Goal: Find specific fact: Find specific fact

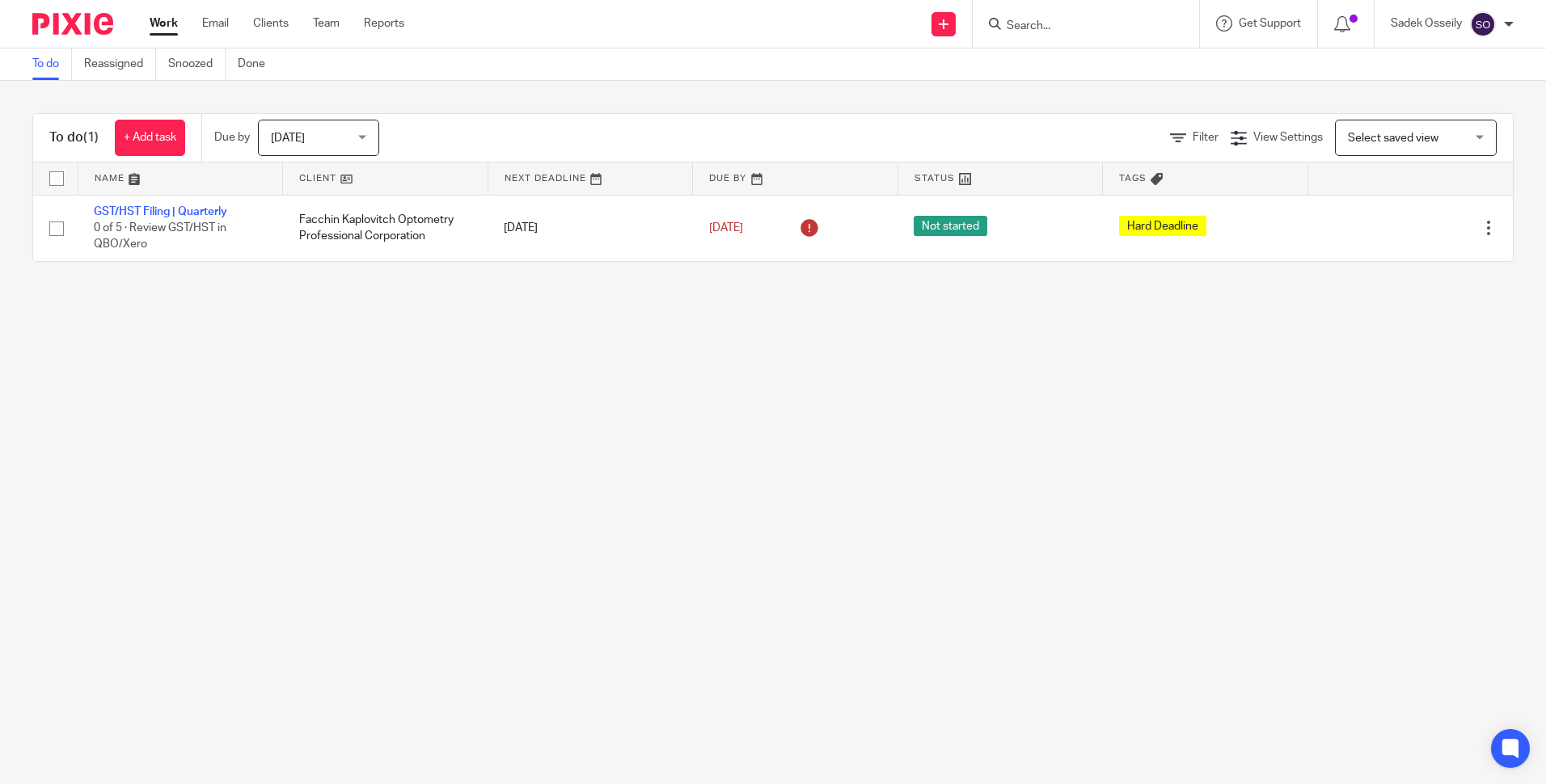
click at [1025, 31] on input "Search" at bounding box center [1077, 27] width 146 height 15
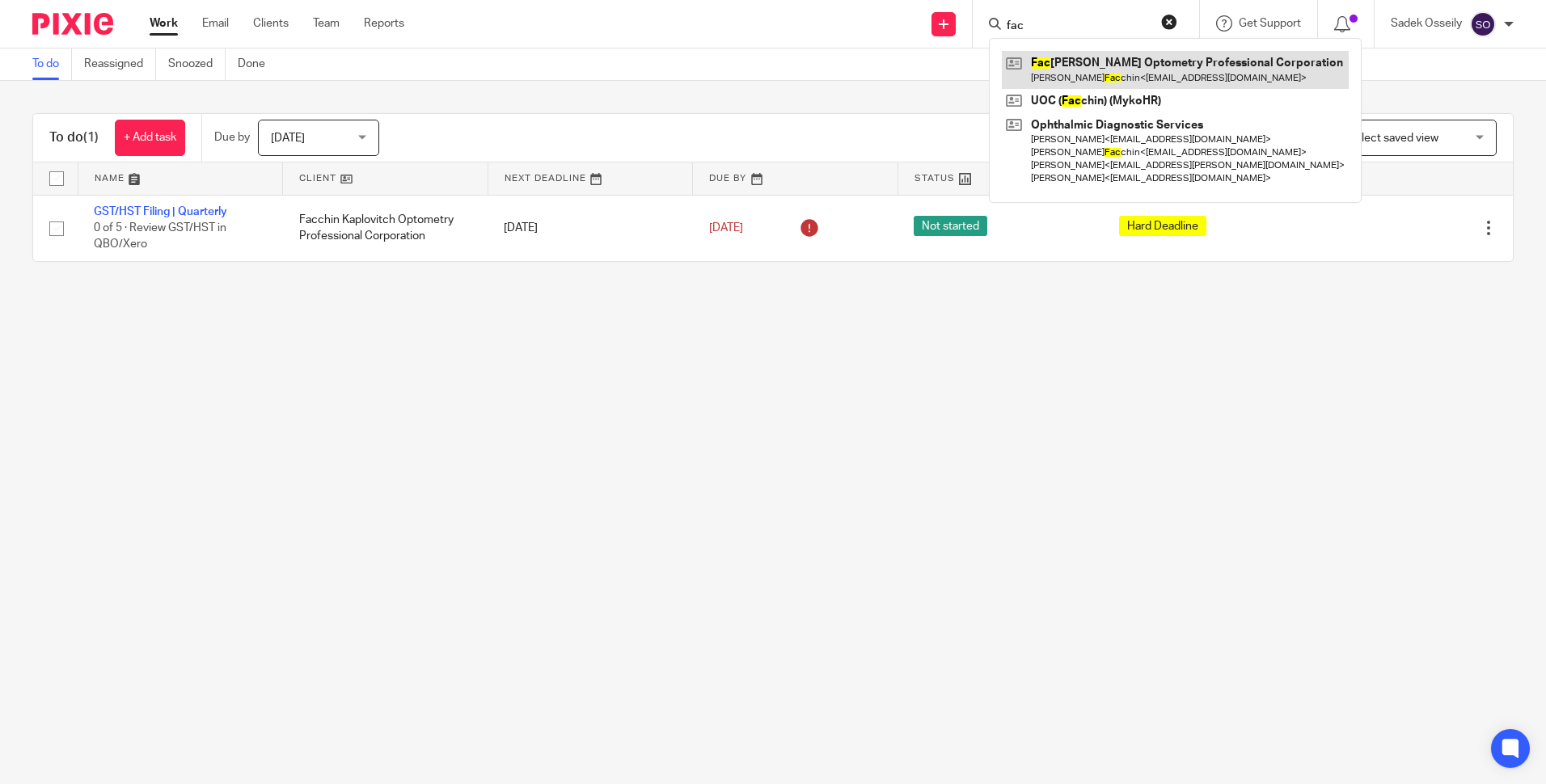
type input "fac"
click at [1076, 59] on link at bounding box center [1175, 69] width 347 height 37
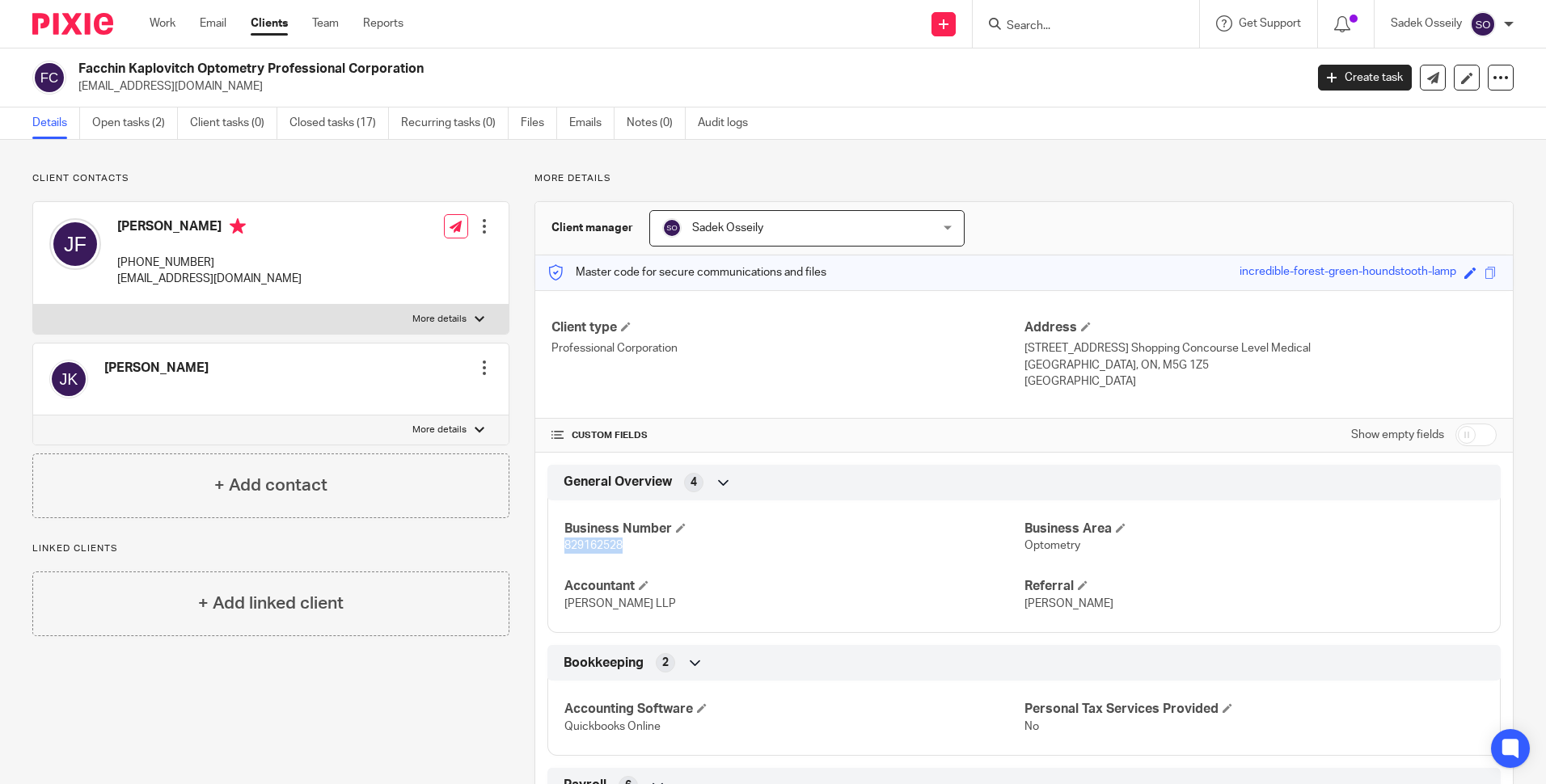
drag, startPoint x: 642, startPoint y: 552, endPoint x: 563, endPoint y: 551, distance: 79.0
click at [564, 551] on p "829162528" at bounding box center [794, 545] width 459 height 16
copy span "829162528"
click at [1052, 23] on input "Search" at bounding box center [1077, 27] width 146 height 15
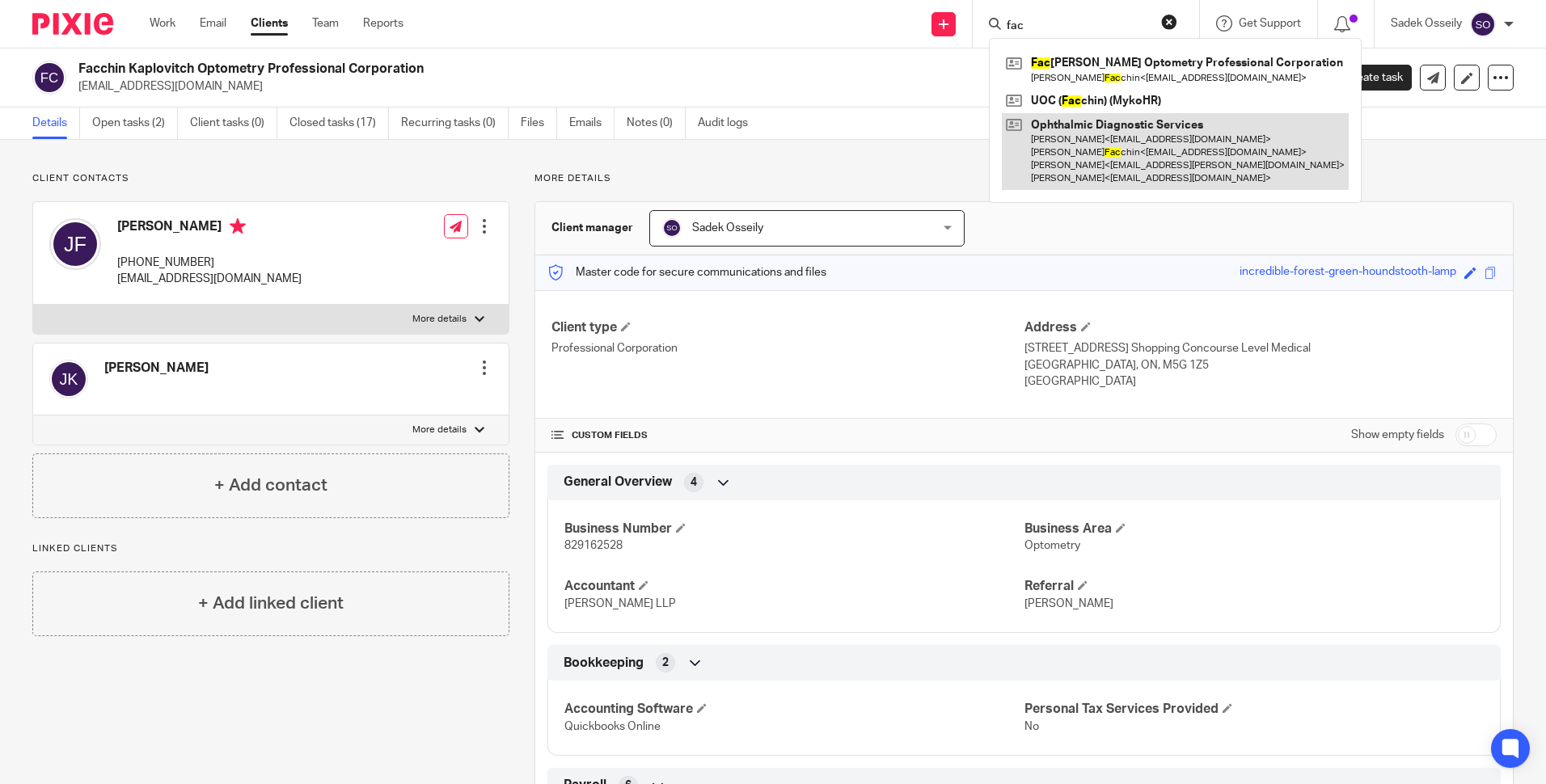
type input "fac"
click at [1131, 138] on link at bounding box center [1175, 152] width 347 height 77
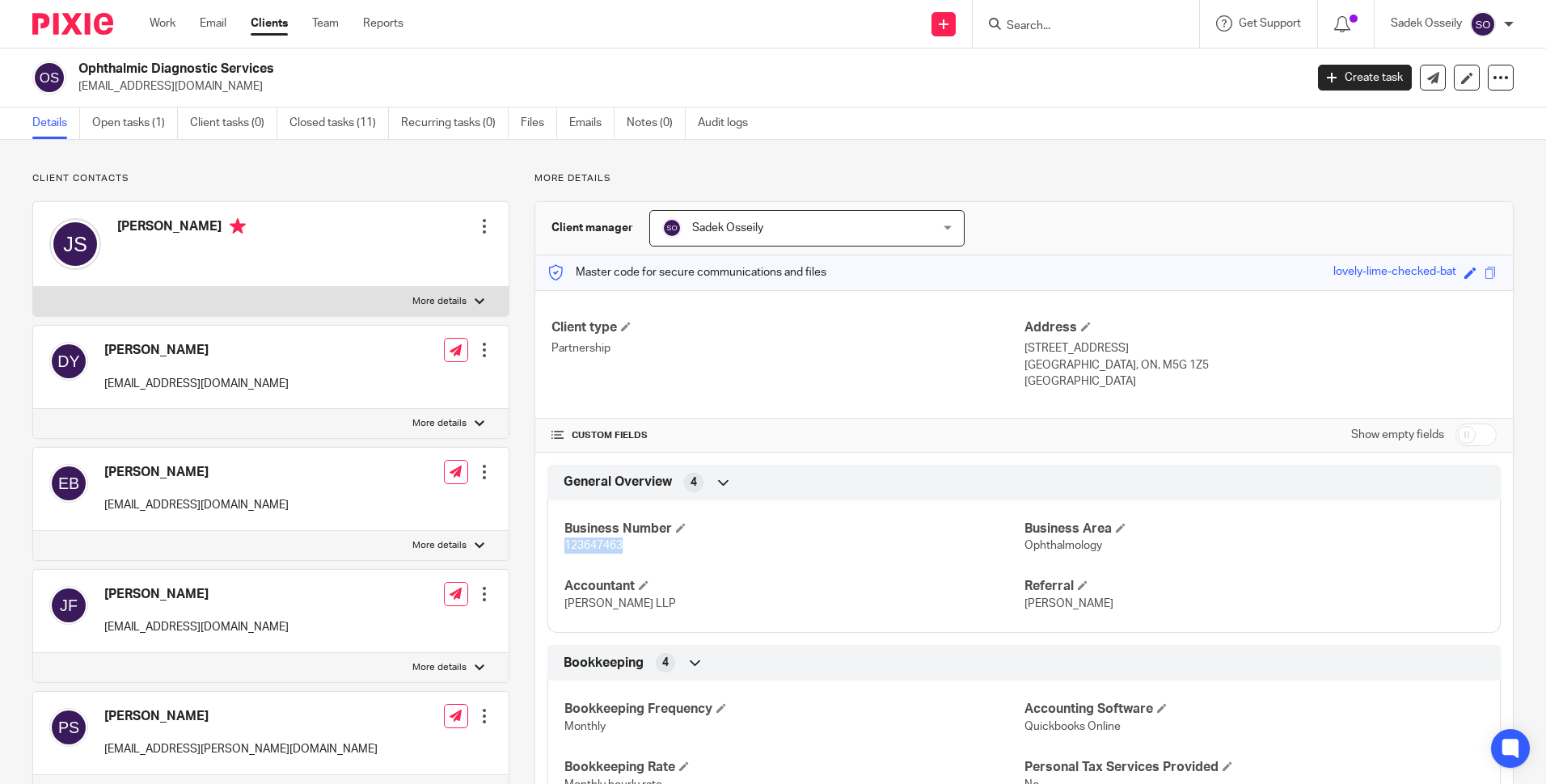
drag, startPoint x: 621, startPoint y: 547, endPoint x: 563, endPoint y: 547, distance: 58.0
click at [564, 547] on p "123647463" at bounding box center [794, 545] width 459 height 16
copy span "123647463"
click at [620, 547] on p "123647463" at bounding box center [794, 545] width 459 height 16
drag, startPoint x: 625, startPoint y: 546, endPoint x: 562, endPoint y: 545, distance: 63.0
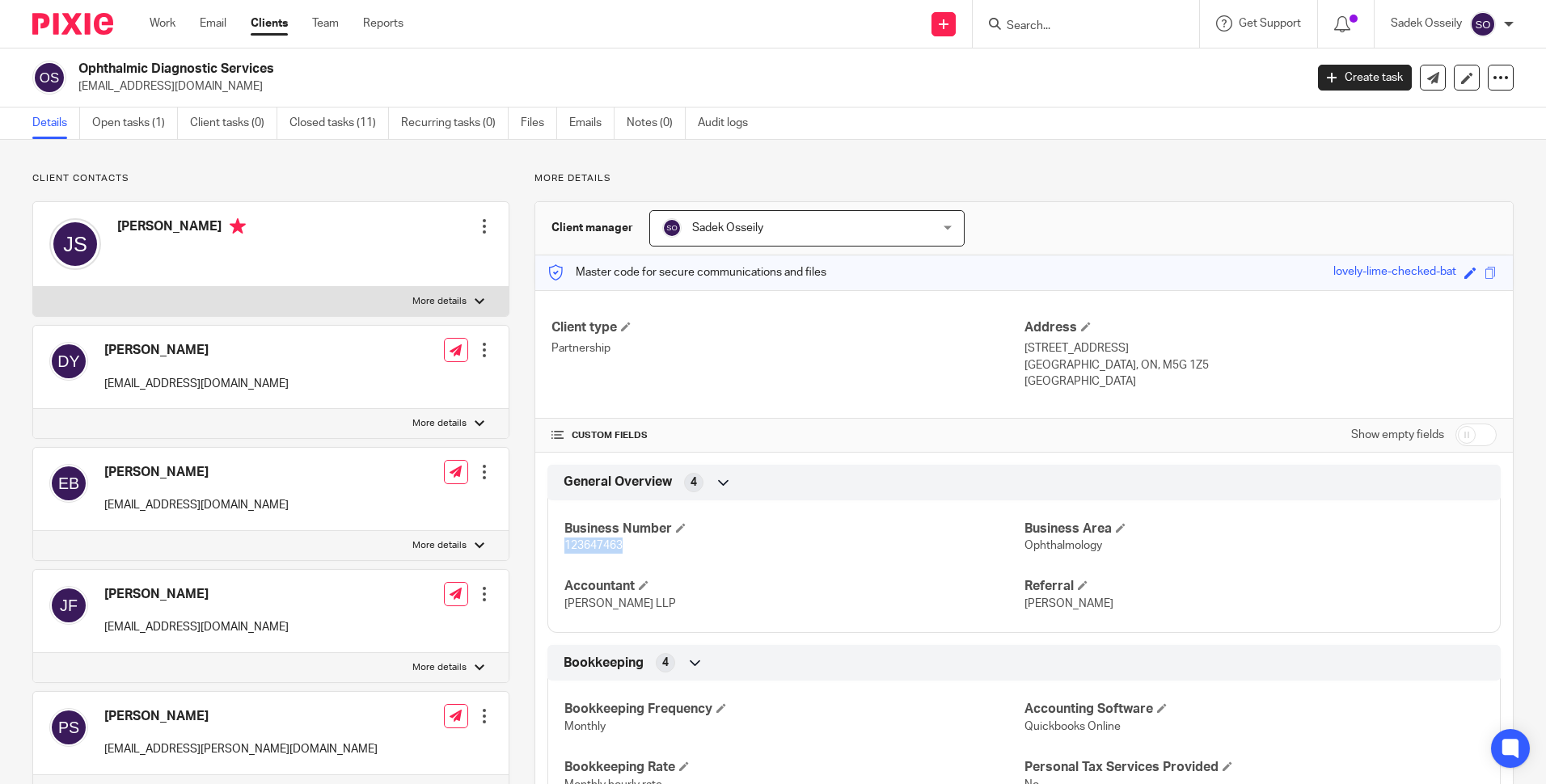
click at [564, 545] on p "123647463" at bounding box center [794, 545] width 459 height 16
copy span "123647463"
click at [1023, 29] on input "Search" at bounding box center [1077, 27] width 146 height 15
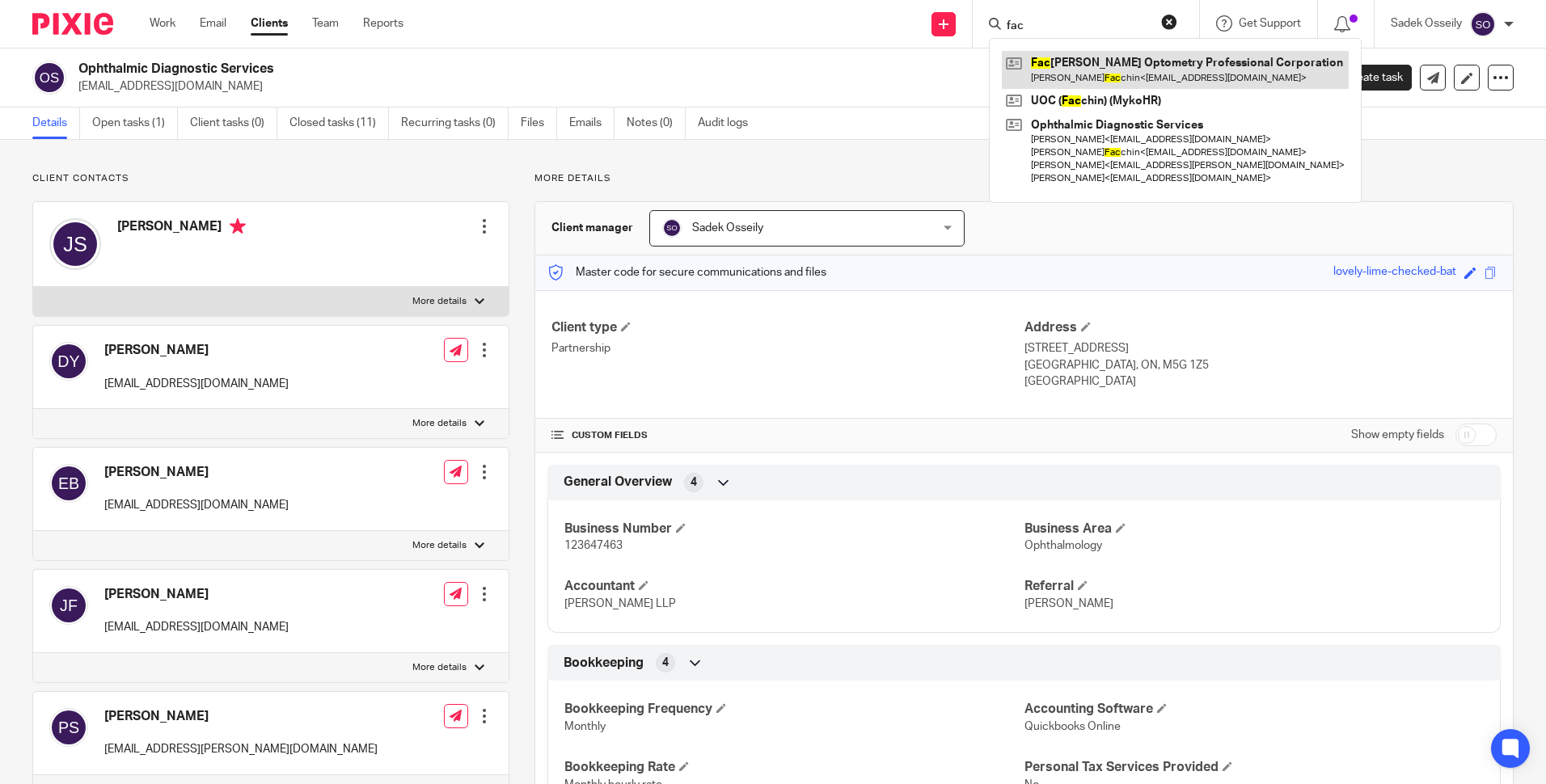
type input "fac"
click at [1104, 67] on link at bounding box center [1175, 69] width 347 height 37
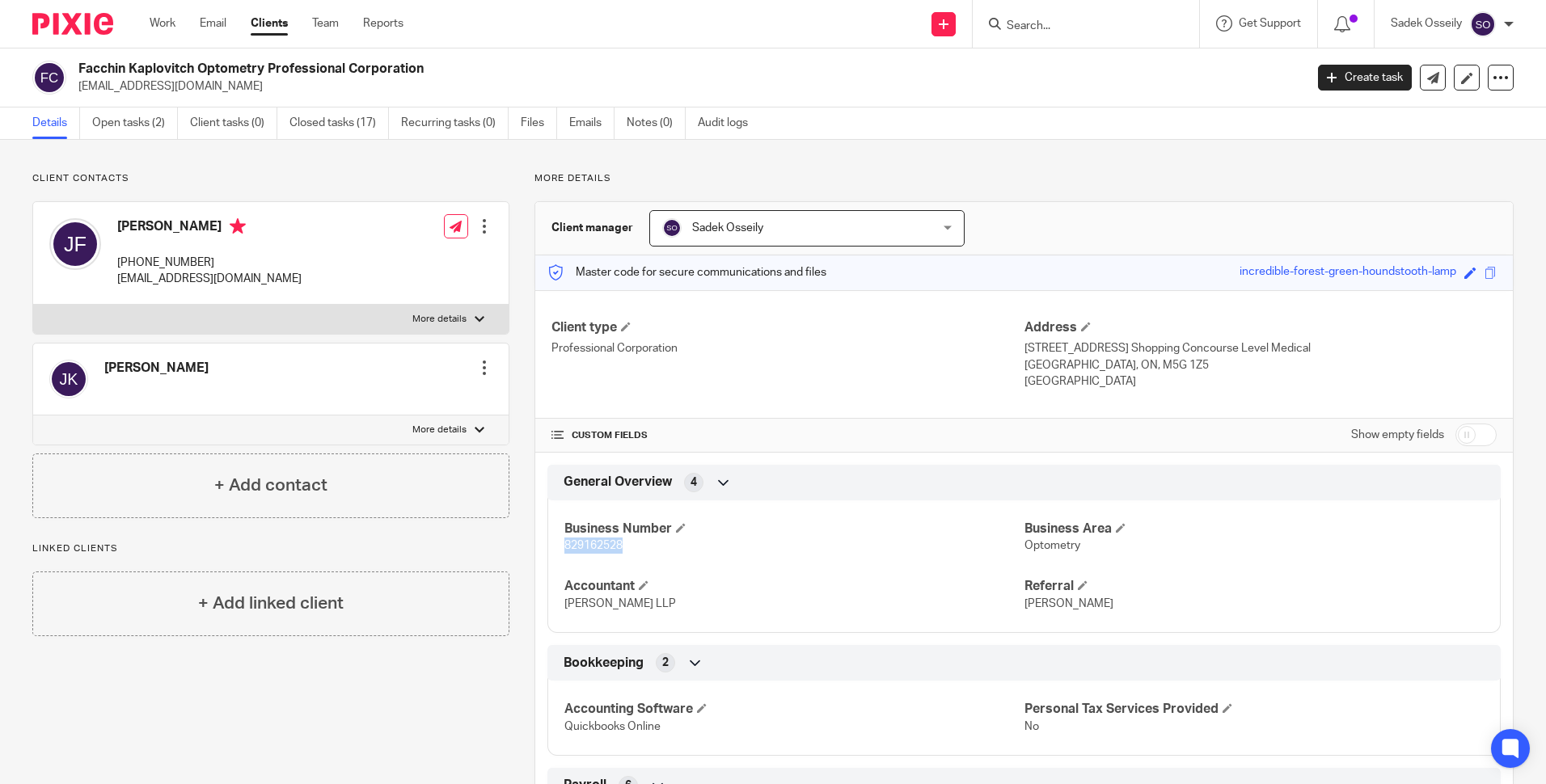
drag, startPoint x: 638, startPoint y: 544, endPoint x: 563, endPoint y: 544, distance: 75.0
click at [564, 544] on p "829162528" at bounding box center [794, 545] width 459 height 16
copy span "829162528"
